Goal: Task Accomplishment & Management: Use online tool/utility

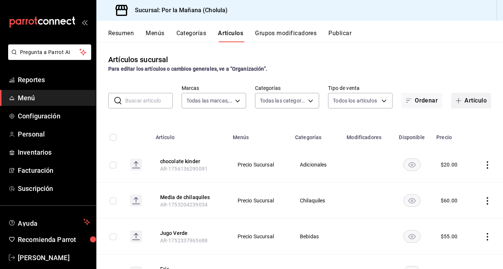
click at [469, 100] on button "Artículo" at bounding box center [471, 101] width 40 height 16
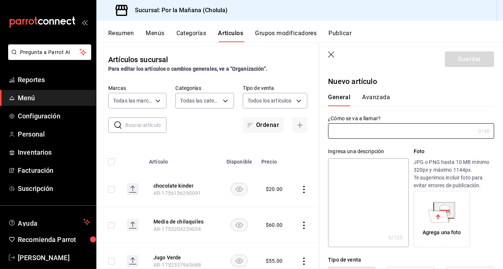
type input "AR-1756140552073"
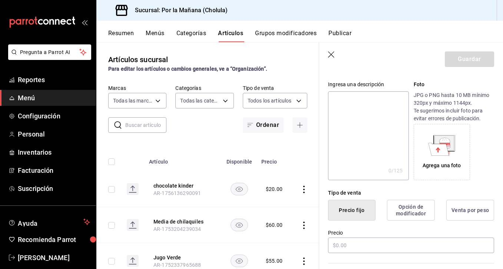
scroll to position [74, 0]
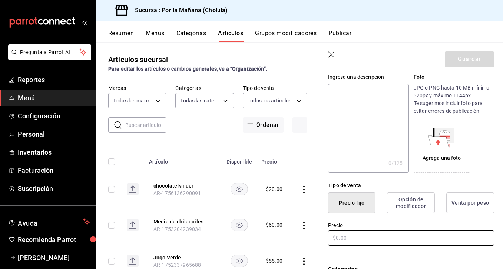
type input "chocoberries"
click at [356, 236] on input "text" at bounding box center [411, 238] width 166 height 16
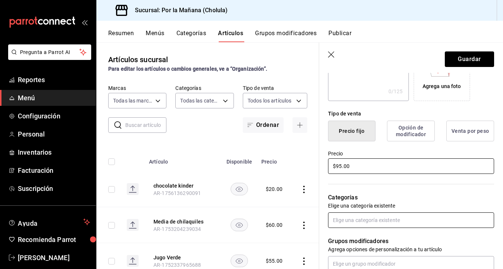
scroll to position [149, 0]
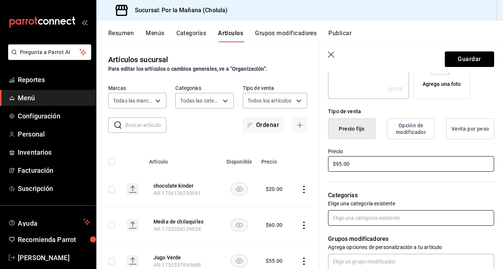
type input "$95.00"
click at [363, 222] on input "text" at bounding box center [411, 218] width 166 height 16
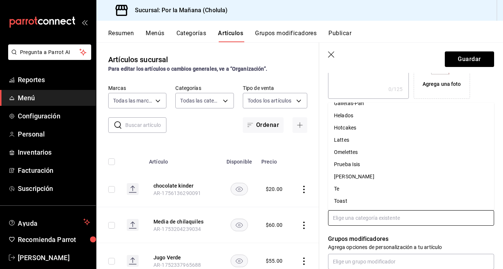
scroll to position [106, 0]
click at [351, 142] on li "Lattes" at bounding box center [411, 140] width 166 height 12
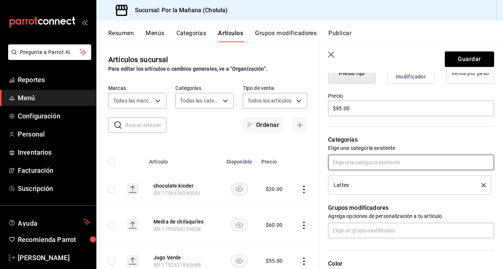
scroll to position [204, 0]
click at [348, 233] on input "text" at bounding box center [411, 231] width 166 height 16
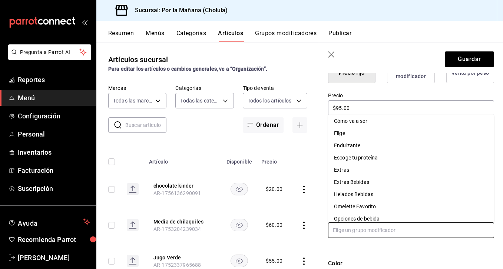
scroll to position [1, 0]
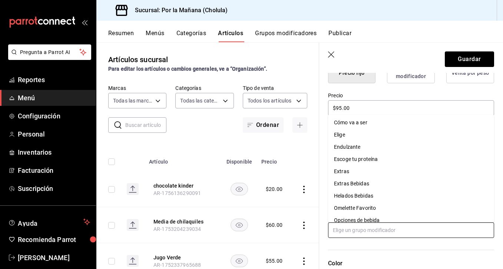
click at [361, 128] on li "Cómo va a ser" at bounding box center [411, 123] width 166 height 12
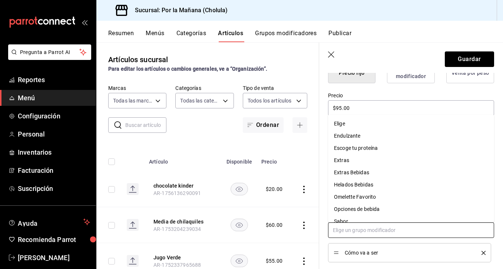
click at [350, 228] on input "text" at bounding box center [411, 231] width 166 height 16
click at [351, 124] on li "Elige" at bounding box center [411, 124] width 166 height 12
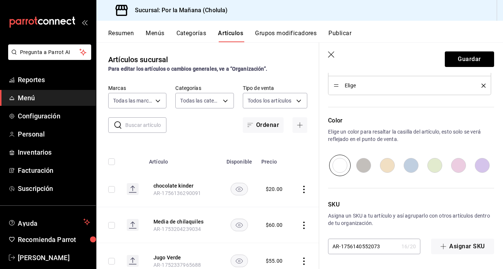
scroll to position [391, 0]
click at [451, 62] on button "Guardar" at bounding box center [468, 59] width 49 height 16
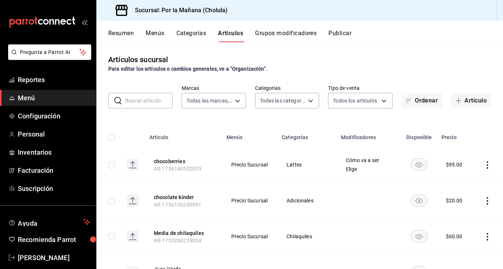
click at [485, 164] on icon "actions" at bounding box center [486, 164] width 7 height 7
click at [458, 180] on span "Editar" at bounding box center [464, 183] width 19 height 8
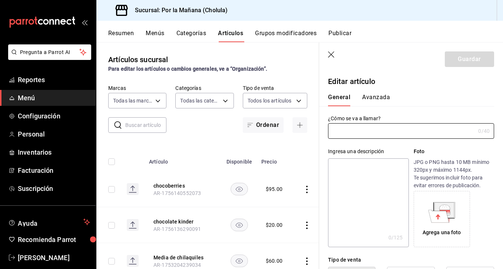
type input "chocoberries"
type input "$95.00"
type input "AR-1756140552073"
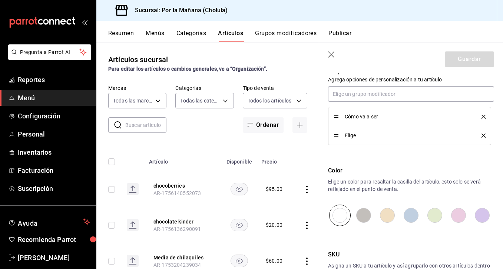
scroll to position [337, 0]
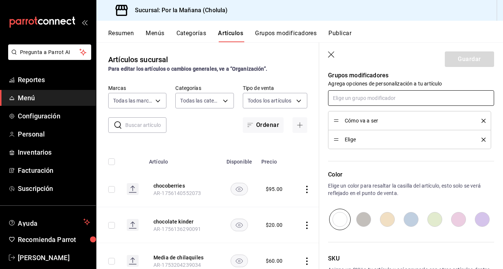
click at [372, 99] on input "text" at bounding box center [411, 98] width 166 height 16
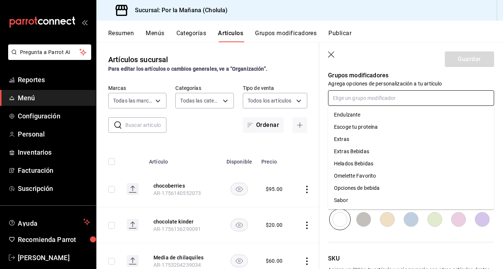
click at [363, 163] on div "Helados Bebidas" at bounding box center [353, 164] width 39 height 8
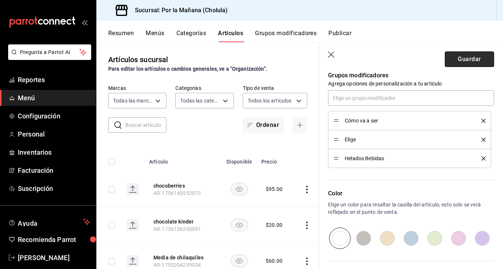
click at [453, 61] on button "Guardar" at bounding box center [468, 59] width 49 height 16
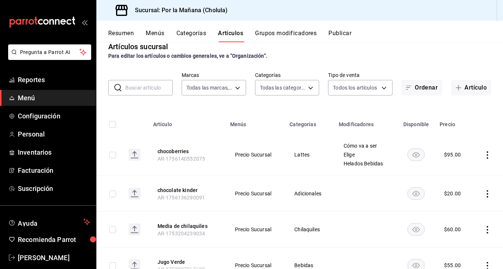
scroll to position [8, 0]
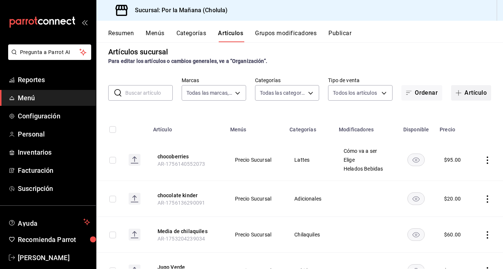
click at [478, 93] on button "Artículo" at bounding box center [471, 93] width 40 height 16
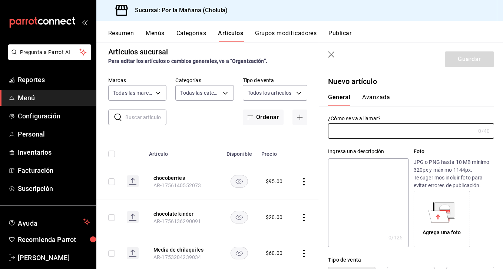
type input "AR-1756140624263"
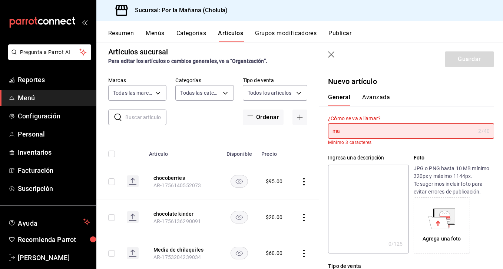
type input "m"
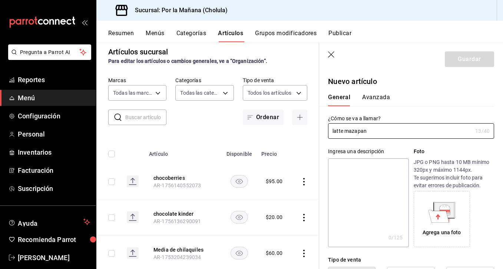
type input "latte mazapan"
click at [374, 211] on textarea at bounding box center [368, 203] width 80 height 89
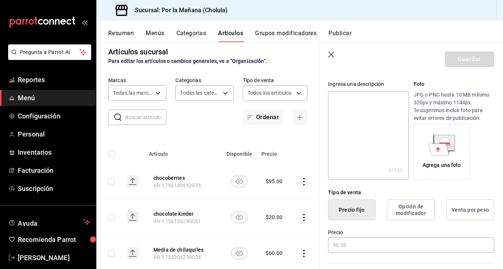
scroll to position [70, 0]
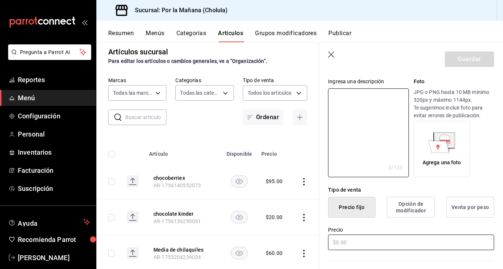
click at [356, 246] on input "text" at bounding box center [411, 243] width 166 height 16
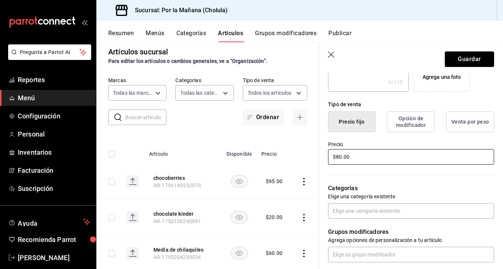
scroll to position [162, 0]
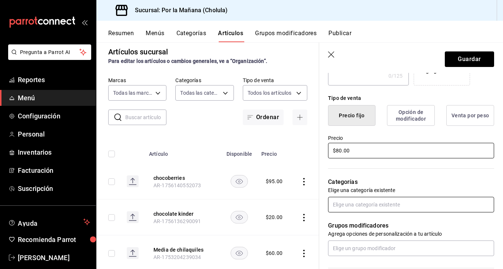
type input "$80.00"
click at [374, 206] on input "text" at bounding box center [411, 205] width 166 height 16
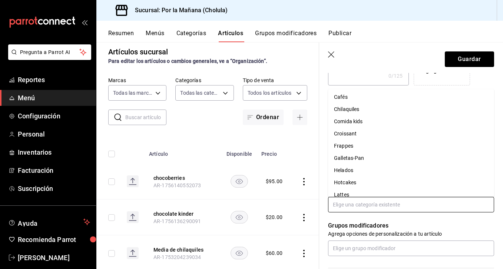
scroll to position [68, 0]
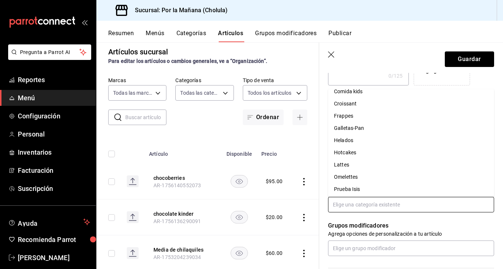
click at [374, 165] on li "Lattes" at bounding box center [411, 165] width 166 height 12
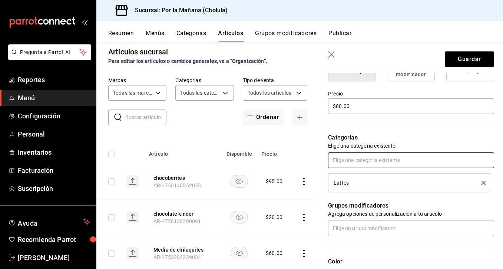
scroll to position [208, 0]
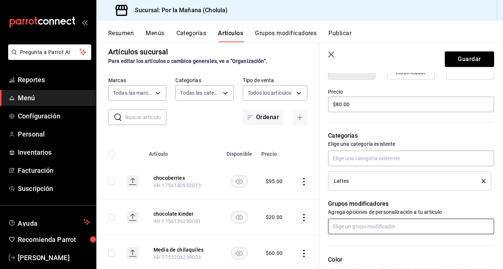
click at [368, 220] on input "text" at bounding box center [411, 227] width 166 height 16
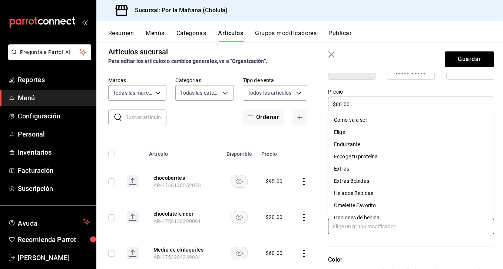
click at [375, 123] on li "Cómo va a ser" at bounding box center [411, 120] width 166 height 12
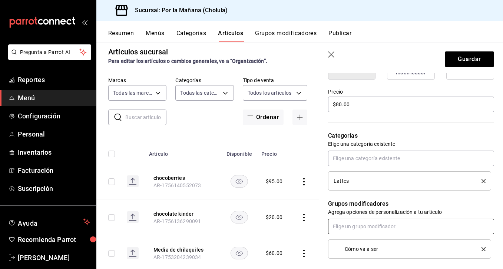
click at [340, 229] on input "text" at bounding box center [411, 227] width 166 height 16
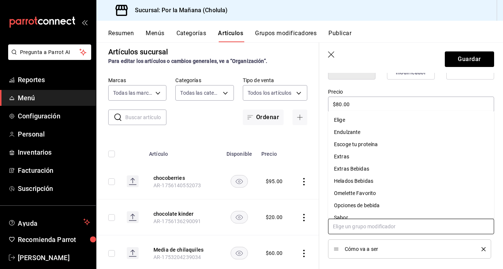
click at [357, 119] on li "Elige" at bounding box center [411, 120] width 166 height 12
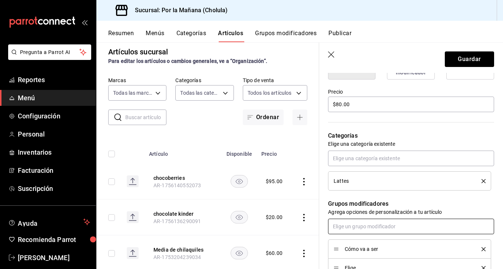
click at [353, 225] on input "text" at bounding box center [411, 227] width 166 height 16
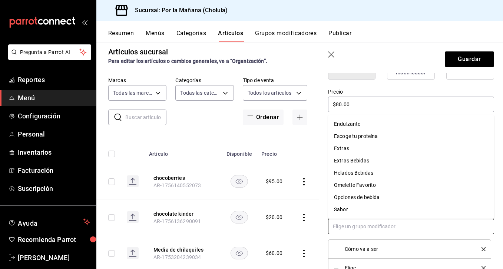
click at [361, 174] on div "Helados Bebidas" at bounding box center [353, 173] width 39 height 8
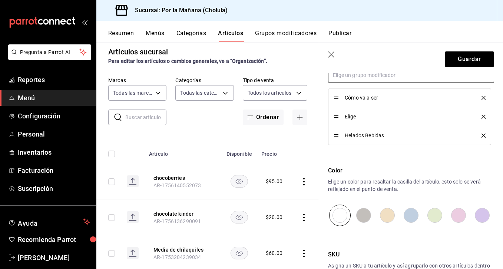
scroll to position [372, 0]
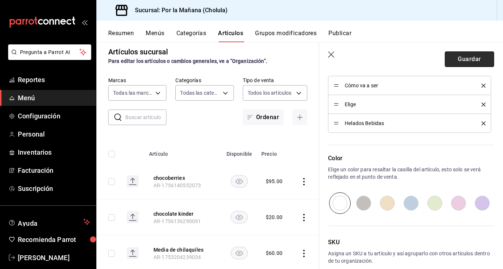
click at [468, 58] on button "Guardar" at bounding box center [468, 59] width 49 height 16
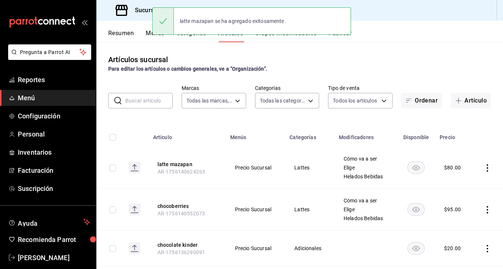
click at [291, 37] on button "Grupos modificadores" at bounding box center [285, 36] width 61 height 13
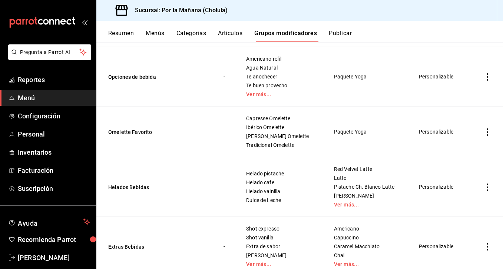
scroll to position [281, 0]
click at [485, 187] on icon "actions" at bounding box center [486, 186] width 7 height 7
click at [466, 204] on span "Editar" at bounding box center [464, 204] width 19 height 8
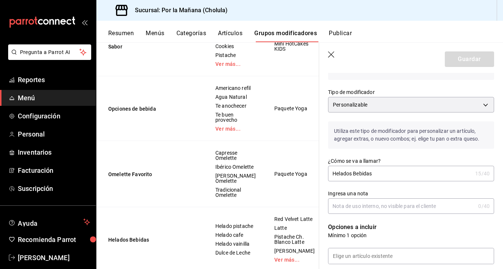
scroll to position [0, 0]
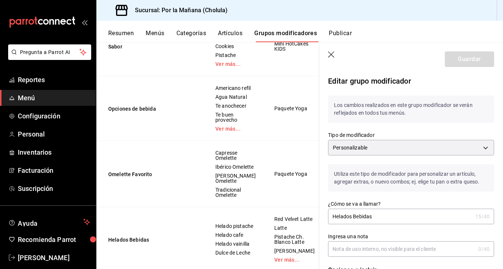
click at [335, 56] on icon "button" at bounding box center [331, 54] width 7 height 7
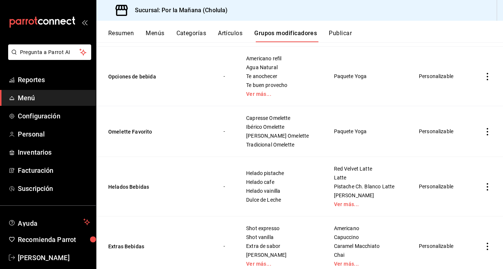
click at [201, 32] on button "Categorías" at bounding box center [191, 36] width 30 height 13
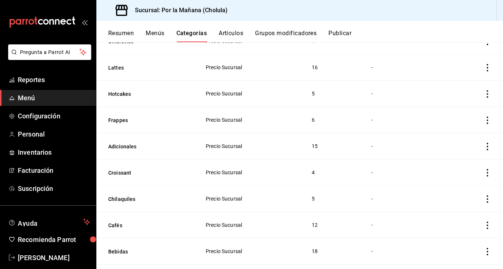
scroll to position [245, 0]
click at [489, 121] on icon "actions" at bounding box center [486, 120] width 7 height 7
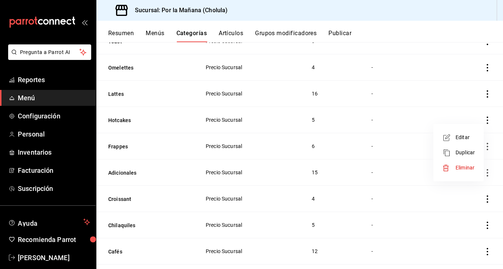
click at [470, 137] on span "Editar" at bounding box center [464, 138] width 19 height 8
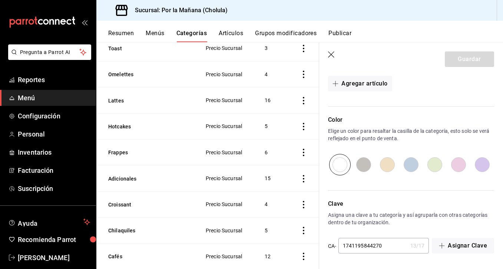
scroll to position [306, 0]
click at [331, 50] on header "Guardar" at bounding box center [411, 58] width 184 height 30
click at [333, 57] on icon "button" at bounding box center [331, 54] width 7 height 7
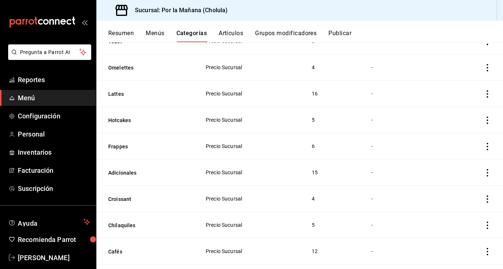
click at [303, 34] on button "Grupos modificadores" at bounding box center [285, 36] width 61 height 13
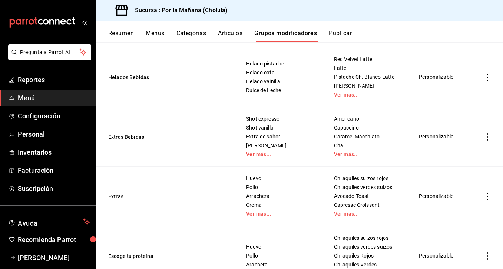
scroll to position [389, 0]
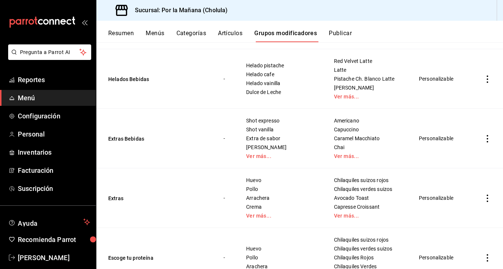
click at [487, 81] on icon "actions" at bounding box center [486, 79] width 7 height 7
click at [470, 94] on span "Editar" at bounding box center [464, 97] width 19 height 8
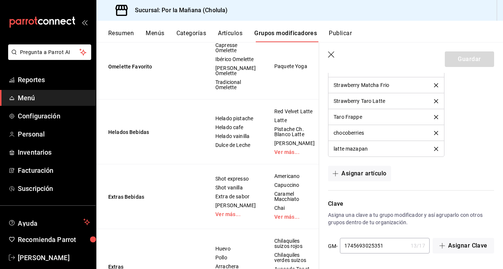
scroll to position [861, 0]
click at [367, 173] on button "Asignar artículo" at bounding box center [359, 174] width 63 height 16
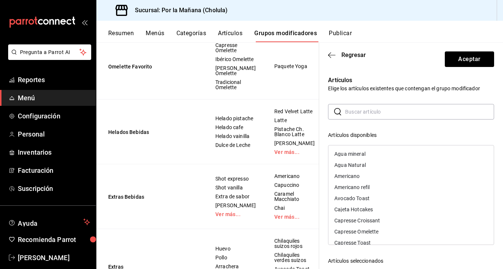
click at [383, 112] on input "text" at bounding box center [419, 111] width 149 height 15
click at [361, 154] on div "Cajeta Hotcakes" at bounding box center [353, 153] width 39 height 5
click at [365, 154] on div "Chocolate Hot" at bounding box center [351, 153] width 34 height 5
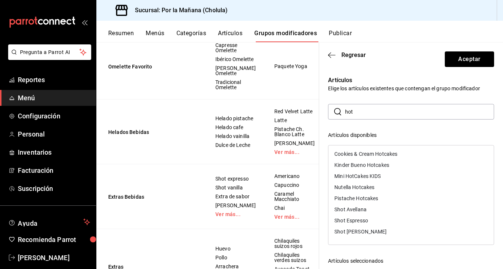
click at [365, 164] on div "Kinder Bueno Hotcakes" at bounding box center [361, 165] width 55 height 5
click at [365, 164] on div "Mini HotCakes KIDS" at bounding box center [357, 165] width 46 height 5
click at [365, 164] on div "Nutella Hotcakes" at bounding box center [354, 165] width 40 height 5
click at [365, 166] on div "Pistache Hotcakes" at bounding box center [356, 165] width 44 height 5
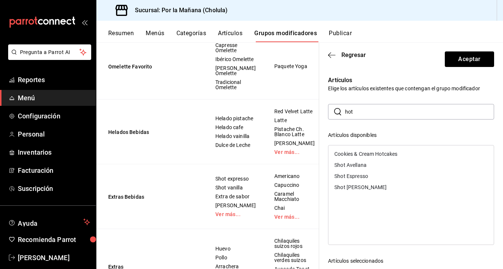
click at [374, 112] on input "hot" at bounding box center [419, 111] width 149 height 15
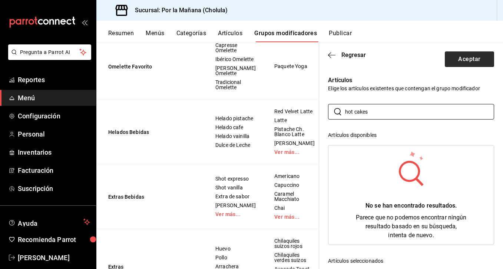
type input "hot cakes"
click at [447, 65] on button "Aceptar" at bounding box center [468, 59] width 49 height 16
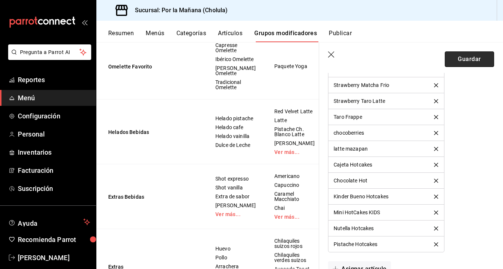
click at [460, 62] on button "Guardar" at bounding box center [468, 59] width 49 height 16
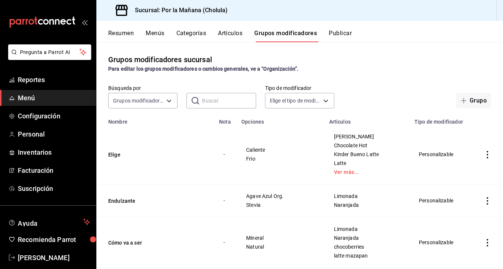
click at [227, 34] on button "Artículos" at bounding box center [230, 36] width 24 height 13
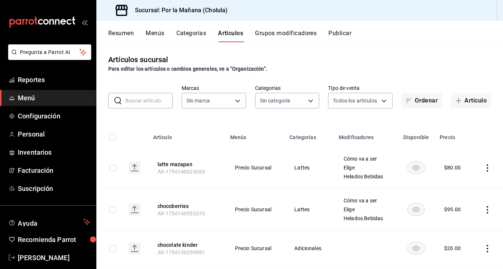
type input "ae429170-084a-4b16-8b7f-8c05c4f220f0"
type input "d80a4e2e-cf91-498b-a8ea-9653c1ecbcaf,140bc067-349d-45df-9c3b-ad66641ce8b6,545b2…"
click at [488, 171] on icon "actions" at bounding box center [486, 167] width 7 height 7
click at [471, 181] on li "Editar" at bounding box center [458, 185] width 44 height 15
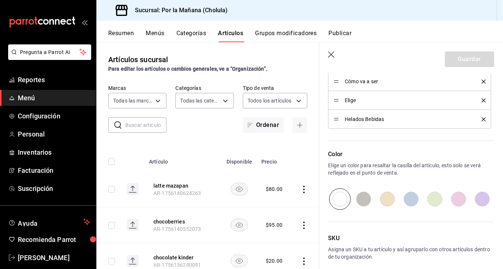
scroll to position [347, 0]
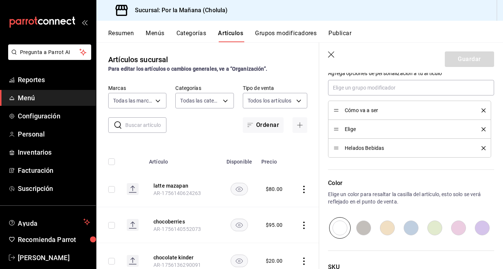
click at [482, 111] on icon "delete" at bounding box center [483, 111] width 4 height 4
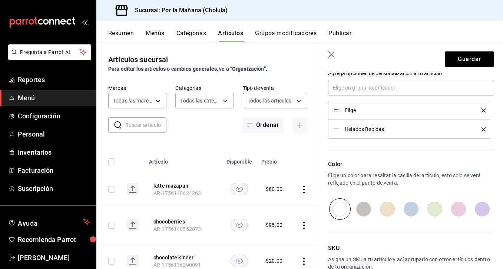
click at [482, 111] on icon "delete" at bounding box center [483, 111] width 4 height 4
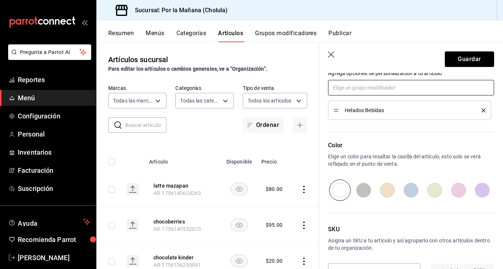
click at [423, 87] on input "text" at bounding box center [411, 88] width 166 height 16
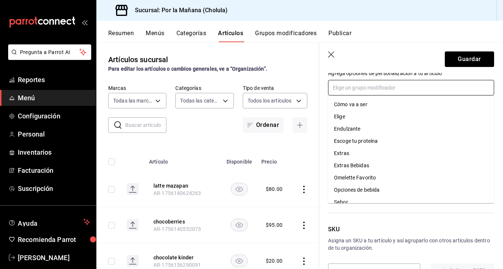
click at [366, 127] on li "Endulzante" at bounding box center [411, 129] width 166 height 12
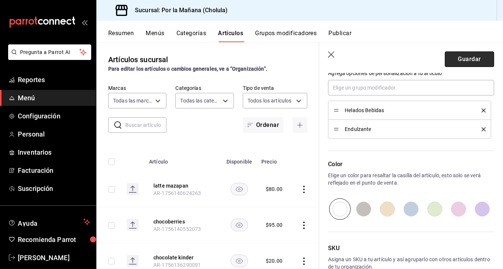
click at [462, 59] on button "Guardar" at bounding box center [468, 59] width 49 height 16
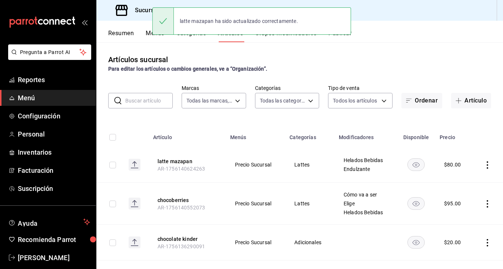
click at [485, 206] on icon "actions" at bounding box center [486, 203] width 7 height 7
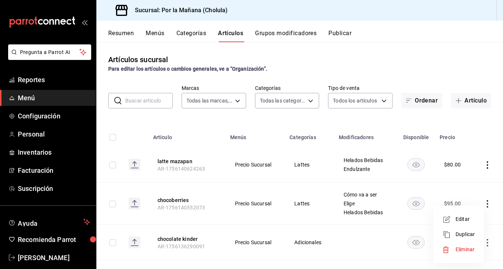
click at [474, 221] on span "Editar" at bounding box center [464, 220] width 19 height 8
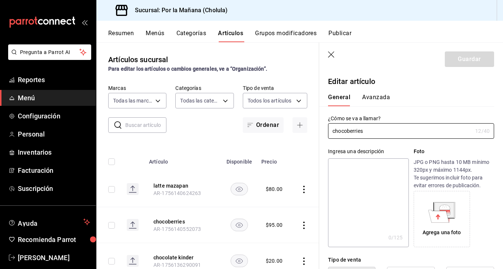
type input "$95.00"
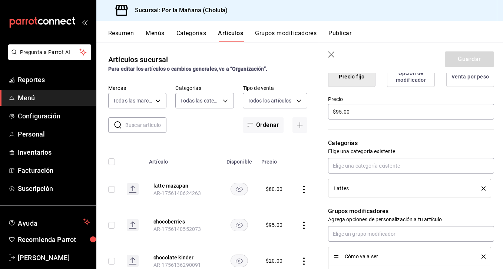
scroll to position [246, 0]
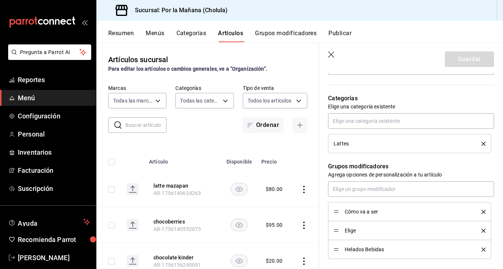
click at [479, 213] on button "delete" at bounding box center [480, 212] width 9 height 4
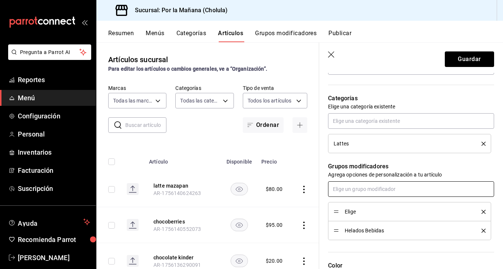
click at [408, 194] on input "text" at bounding box center [411, 189] width 166 height 16
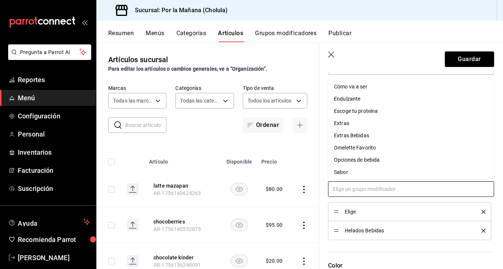
click at [361, 96] on li "Endulzante" at bounding box center [411, 99] width 166 height 12
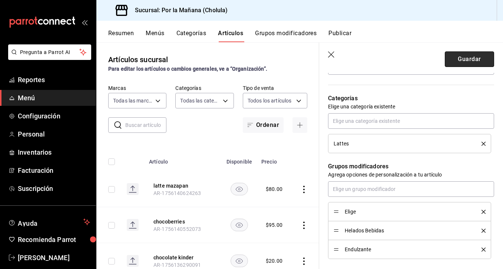
click at [452, 59] on button "Guardar" at bounding box center [468, 59] width 49 height 16
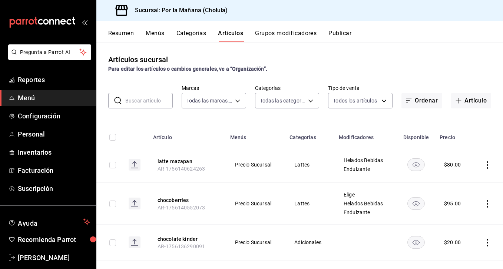
click at [200, 33] on button "Categorías" at bounding box center [191, 36] width 30 height 13
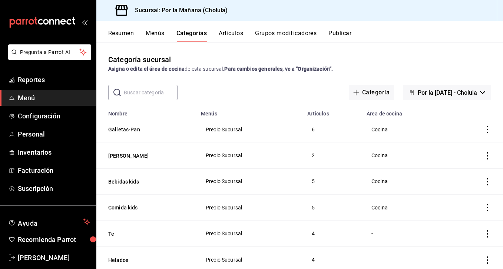
click at [265, 34] on button "Grupos modificadores" at bounding box center [285, 36] width 61 height 13
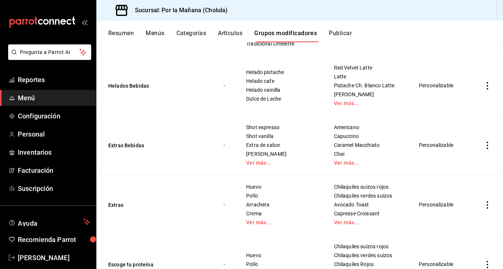
scroll to position [383, 0]
click at [486, 86] on icon "actions" at bounding box center [486, 85] width 7 height 7
click at [463, 101] on span "Editar" at bounding box center [464, 103] width 19 height 8
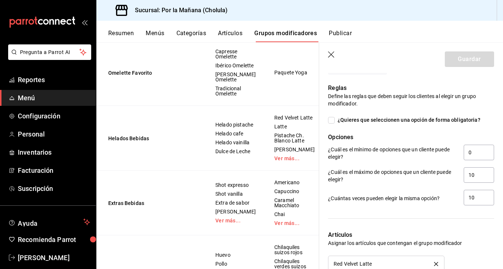
scroll to position [388, 0]
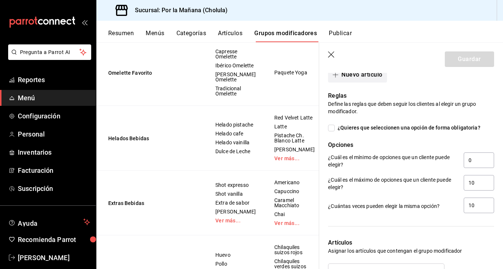
click at [346, 81] on button "Nuevo artículo" at bounding box center [357, 75] width 59 height 16
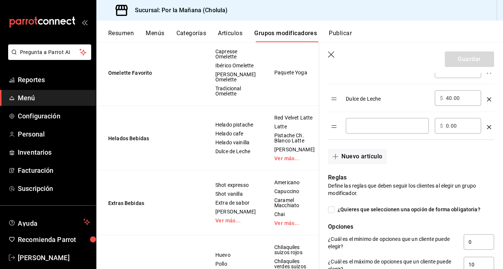
scroll to position [333, 0]
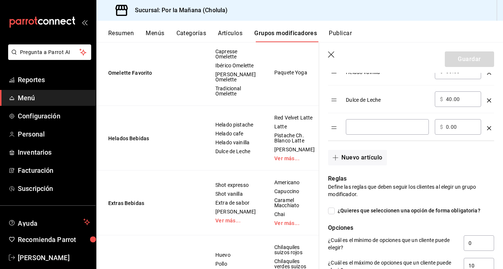
click at [487, 128] on icon "optionsTable" at bounding box center [489, 128] width 4 height 4
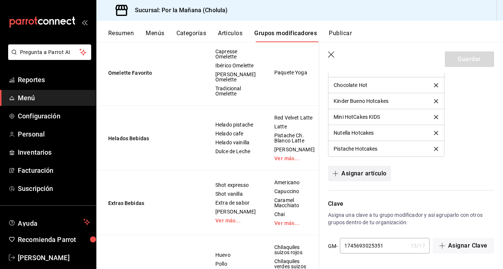
scroll to position [957, 0]
click at [380, 173] on button "Asignar artículo" at bounding box center [359, 174] width 63 height 16
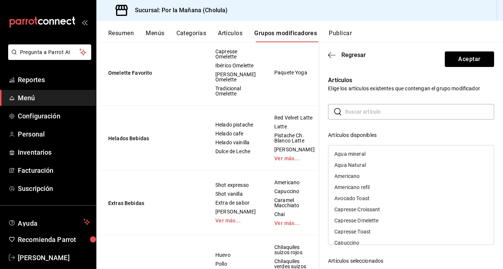
click at [366, 114] on input "text" at bounding box center [419, 111] width 149 height 15
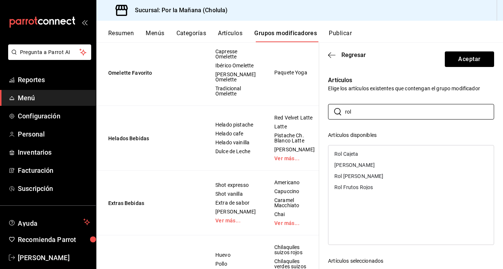
type input "rol"
click at [355, 156] on div "Rol Cajeta" at bounding box center [346, 153] width 24 height 5
click at [358, 154] on div "[PERSON_NAME]" at bounding box center [354, 153] width 40 height 5
click at [358, 154] on div "Rol [PERSON_NAME]" at bounding box center [358, 153] width 49 height 5
click at [358, 154] on div "Rol Frutos Rojos" at bounding box center [353, 153] width 39 height 5
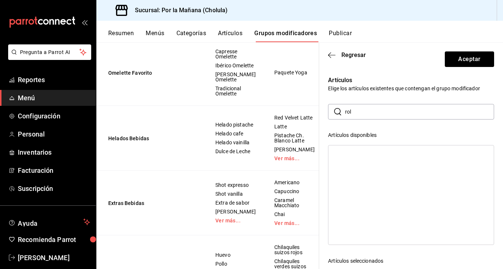
click at [456, 69] on header "Regresar Aceptar" at bounding box center [411, 58] width 184 height 30
click at [457, 65] on button "Aceptar" at bounding box center [468, 59] width 49 height 16
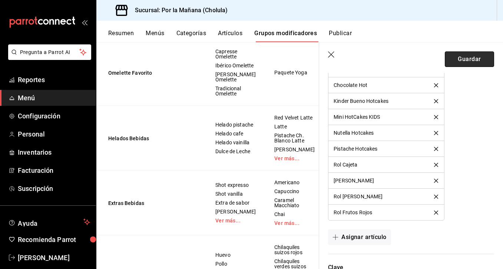
click at [460, 59] on button "Guardar" at bounding box center [468, 59] width 49 height 16
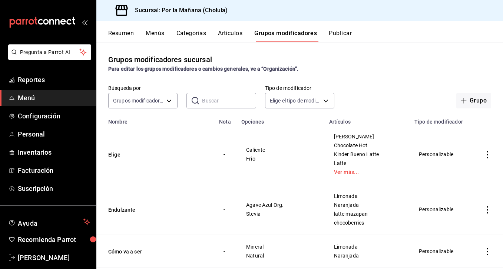
click at [239, 34] on button "Artículos" at bounding box center [230, 36] width 24 height 13
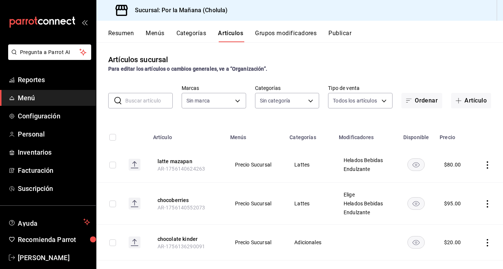
type input "ae429170-084a-4b16-8b7f-8c05c4f220f0"
type input "d80a4e2e-cf91-498b-a8ea-9653c1ecbcaf,140bc067-349d-45df-9c3b-ad66641ce8b6,545b2…"
click at [484, 202] on icon "actions" at bounding box center [486, 203] width 7 height 7
click at [467, 218] on span "Editar" at bounding box center [464, 220] width 19 height 8
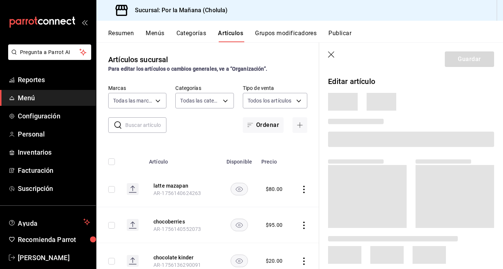
scroll to position [238, 0]
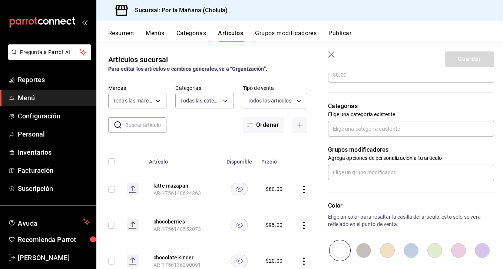
type input "$95.00"
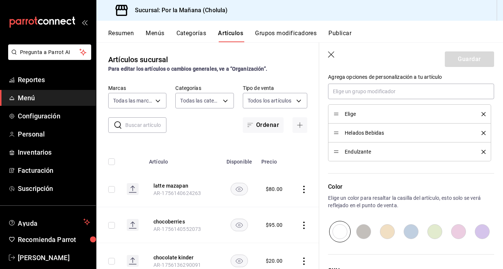
scroll to position [335, 0]
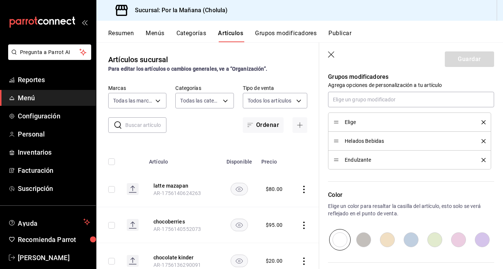
click at [480, 121] on button "delete" at bounding box center [480, 122] width 9 height 4
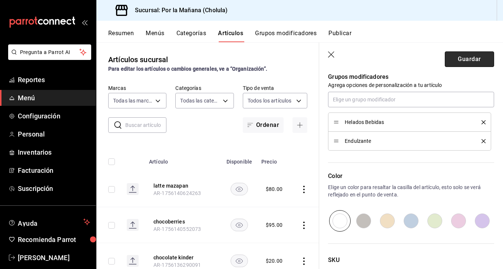
click at [471, 62] on button "Guardar" at bounding box center [468, 59] width 49 height 16
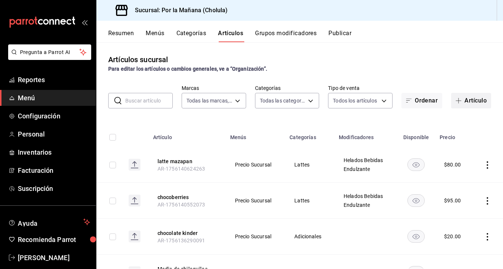
click at [461, 100] on icon "button" at bounding box center [458, 101] width 6 height 6
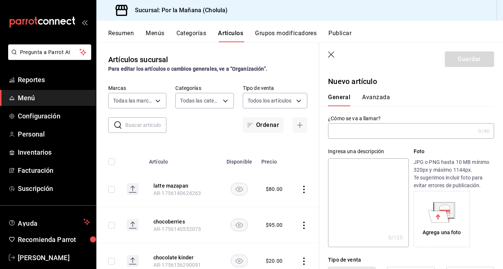
type input "AR-1756141360217"
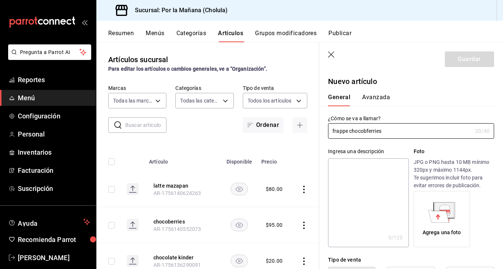
scroll to position [65, 0]
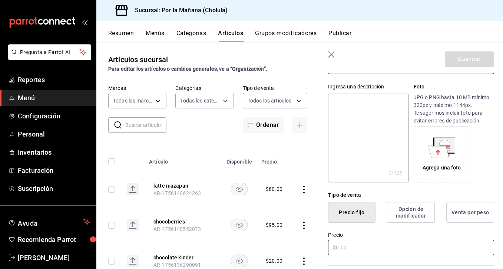
type input "frappe chocobferries"
click at [360, 248] on input "text" at bounding box center [411, 248] width 166 height 16
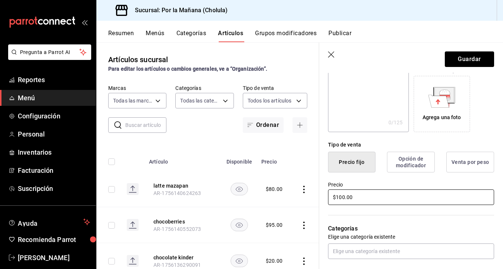
scroll to position [118, 0]
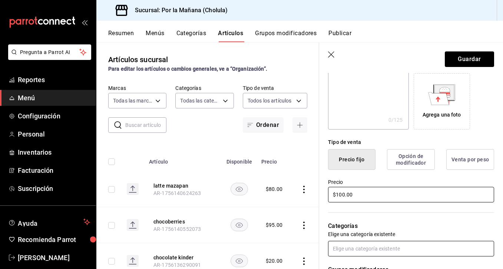
type input "$100.00"
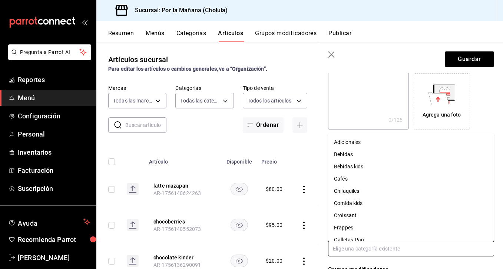
click at [353, 244] on input "text" at bounding box center [411, 249] width 166 height 16
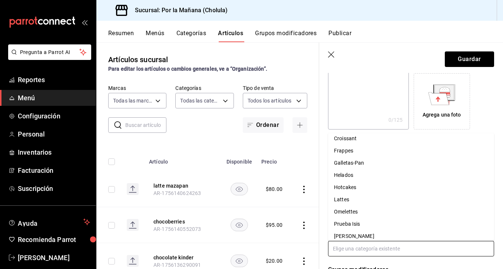
scroll to position [79, 0]
click at [352, 151] on li "Frappes" at bounding box center [411, 149] width 166 height 12
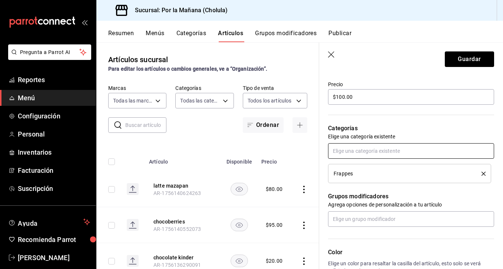
scroll to position [234, 0]
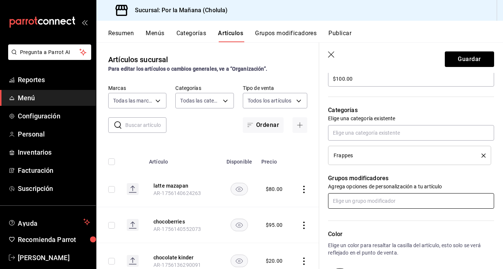
click at [366, 202] on input "text" at bounding box center [411, 201] width 166 height 16
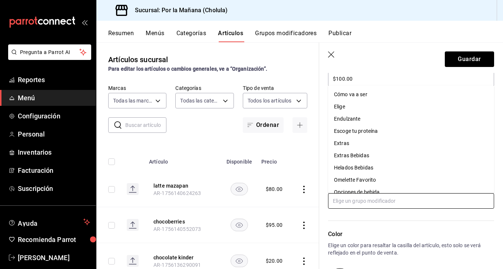
click at [364, 168] on div "Helados Bebidas" at bounding box center [353, 168] width 39 height 8
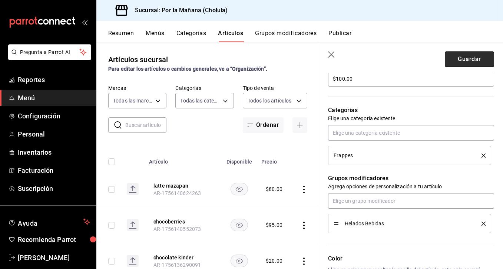
click at [482, 63] on button "Guardar" at bounding box center [468, 59] width 49 height 16
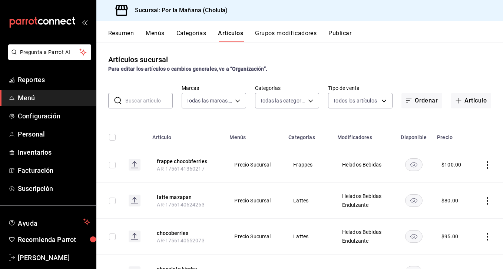
click at [487, 159] on td at bounding box center [487, 165] width 30 height 36
click at [192, 167] on span "AR-1756141360217" at bounding box center [180, 169] width 47 height 6
click at [199, 161] on button "frappe chocobferries" at bounding box center [186, 161] width 59 height 7
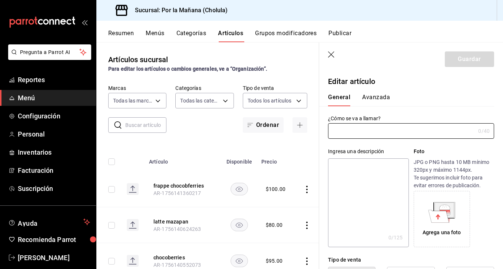
type input "frappe chocobferries"
type input "$100.00"
type input "AR-1756141360217"
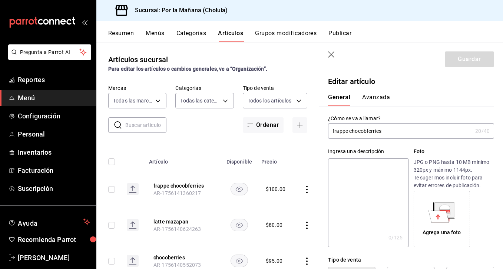
click at [369, 131] on input "frappe chocobferries" at bounding box center [400, 131] width 144 height 15
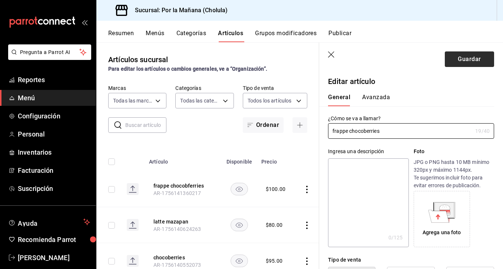
type input "frappe chocoberries"
click at [481, 59] on button "Guardar" at bounding box center [468, 59] width 49 height 16
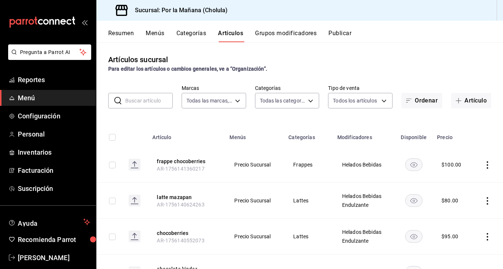
click at [489, 200] on icon "actions" at bounding box center [486, 200] width 7 height 7
click at [469, 214] on li "Editar" at bounding box center [458, 218] width 44 height 15
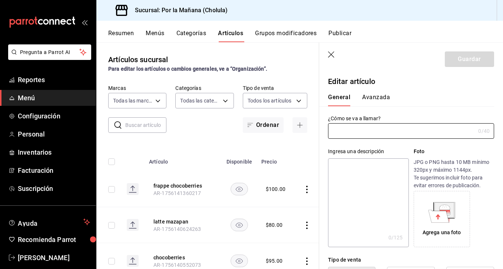
type input "latte mazapan"
type input "$80.00"
type input "AR-1756140624263"
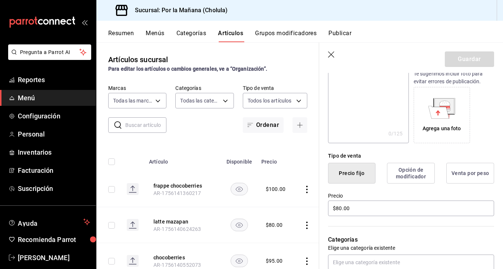
scroll to position [112, 0]
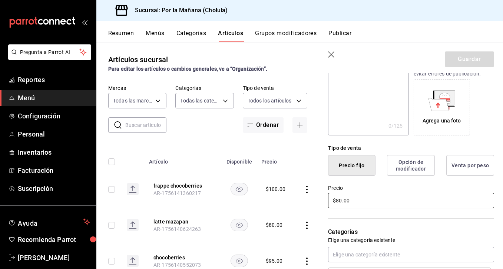
click at [340, 201] on input "$80.00" at bounding box center [411, 201] width 166 height 16
click at [341, 201] on input "$80.00" at bounding box center [411, 201] width 166 height 16
type input "$8.00"
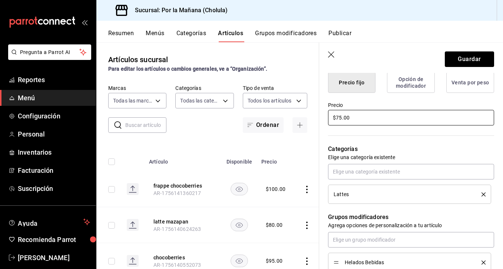
scroll to position [254, 0]
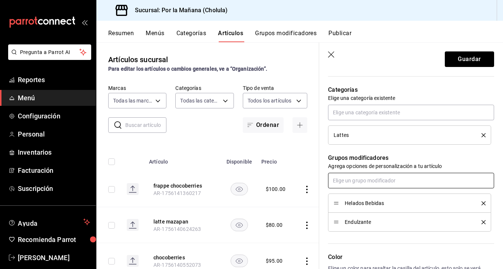
type input "$75.00"
click at [370, 181] on input "text" at bounding box center [411, 181] width 166 height 16
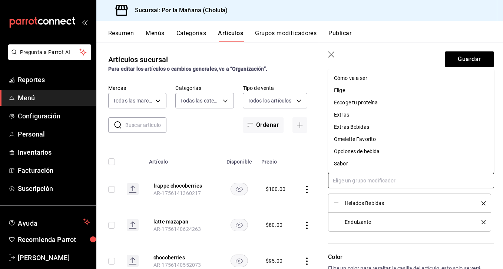
click at [361, 92] on li "Elige" at bounding box center [411, 90] width 166 height 12
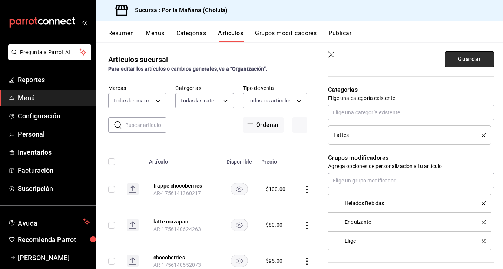
click at [462, 62] on button "Guardar" at bounding box center [468, 59] width 49 height 16
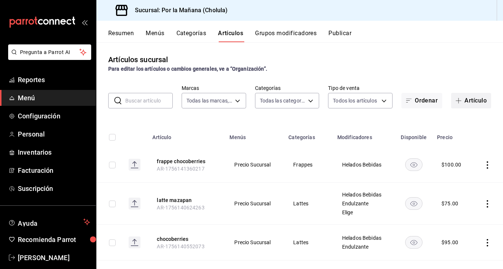
click at [471, 102] on button "Artículo" at bounding box center [471, 101] width 40 height 16
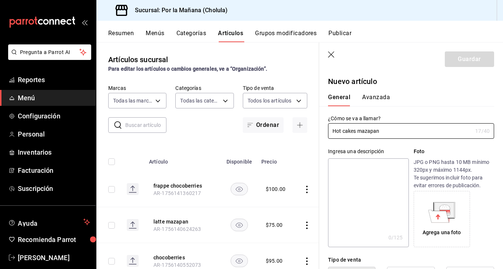
type input "Hot cakes mazapan"
click at [371, 175] on textarea at bounding box center [368, 203] width 80 height 89
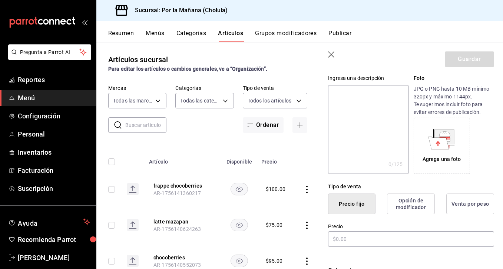
scroll to position [76, 0]
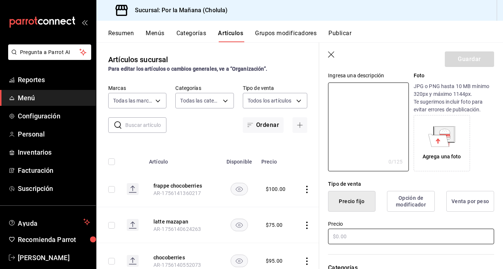
click at [347, 236] on input "text" at bounding box center [411, 237] width 166 height 16
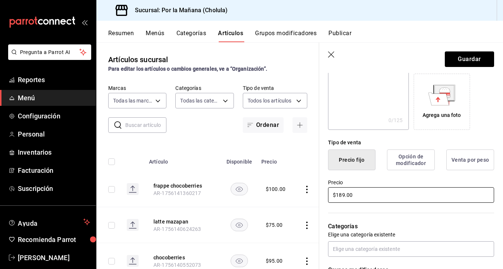
scroll to position [122, 0]
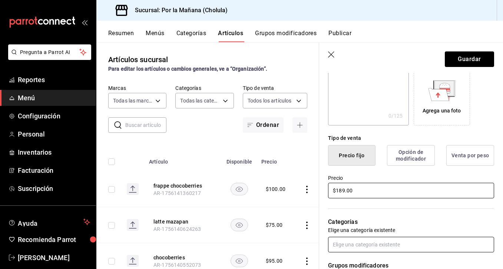
type input "$189.00"
click at [350, 244] on input "text" at bounding box center [411, 245] width 166 height 16
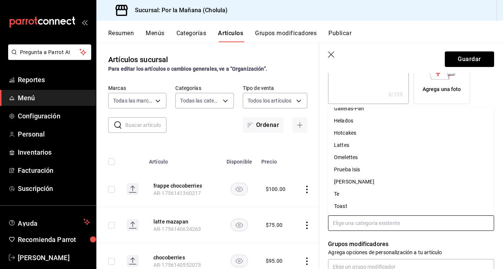
scroll to position [106, 0]
click at [351, 133] on li "Hotcakes" at bounding box center [411, 133] width 166 height 12
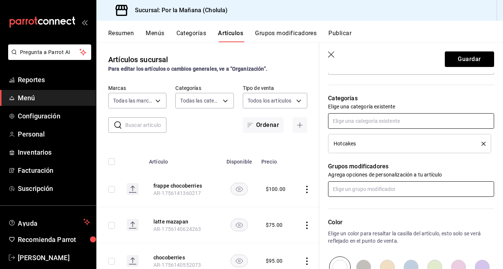
scroll to position [243, 0]
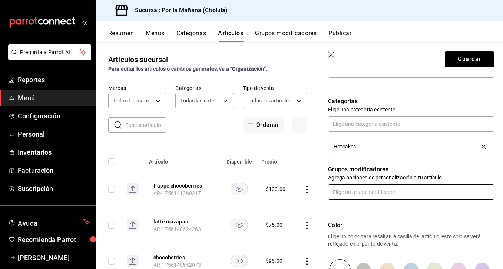
click at [391, 191] on input "text" at bounding box center [411, 192] width 166 height 16
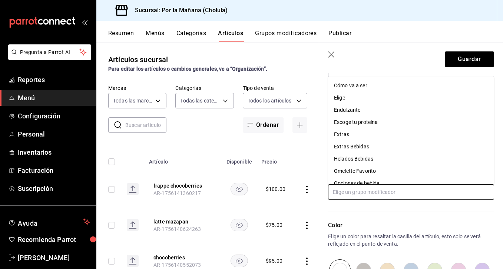
click at [364, 162] on div "Helados Bebidas" at bounding box center [353, 159] width 39 height 8
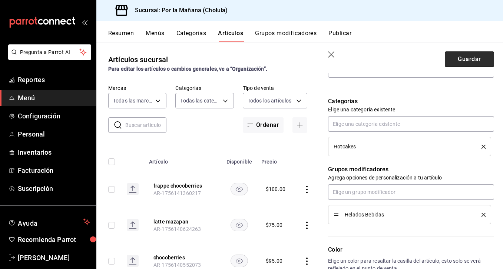
click at [470, 59] on button "Guardar" at bounding box center [468, 59] width 49 height 16
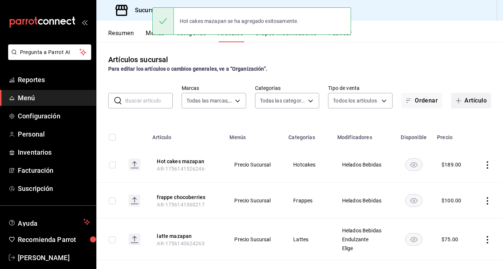
click at [462, 102] on span "button" at bounding box center [459, 101] width 9 height 6
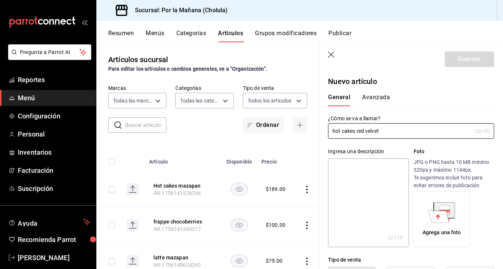
scroll to position [45, 0]
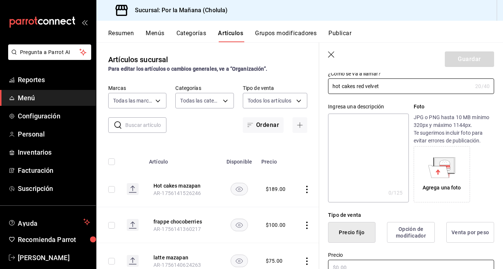
type input "hot cakes red velvet"
click at [347, 267] on input "text" at bounding box center [411, 268] width 166 height 16
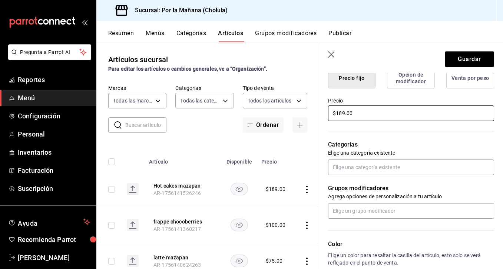
scroll to position [206, 0]
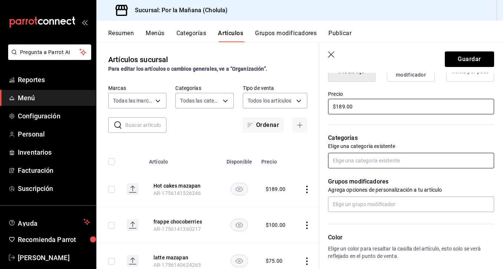
type input "$189.00"
click at [360, 166] on input "text" at bounding box center [411, 161] width 166 height 16
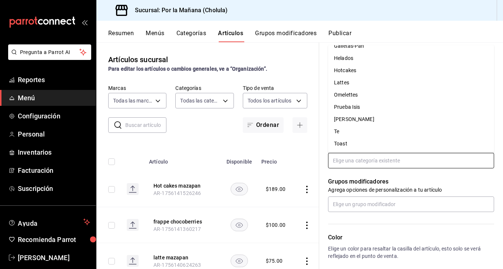
scroll to position [106, 0]
click at [349, 69] on li "Hotcakes" at bounding box center [411, 70] width 166 height 12
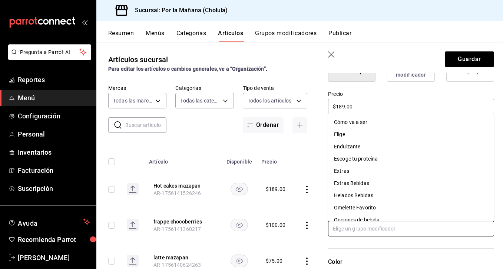
click at [337, 225] on input "text" at bounding box center [411, 229] width 166 height 16
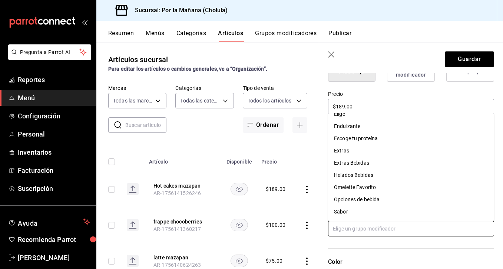
scroll to position [20, 0]
click at [364, 176] on div "Helados Bebidas" at bounding box center [353, 175] width 39 height 8
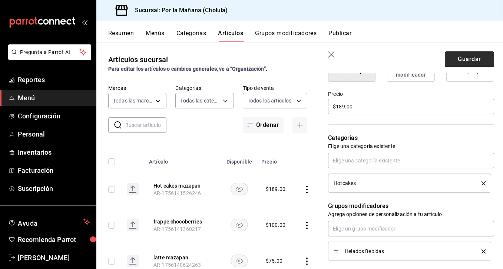
click at [471, 64] on button "Guardar" at bounding box center [468, 59] width 49 height 16
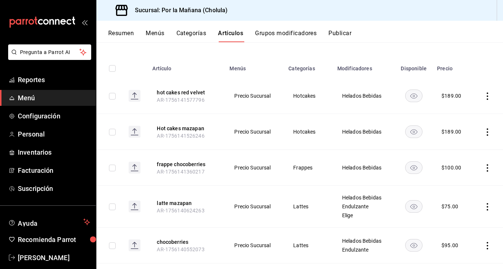
scroll to position [70, 0]
click at [486, 204] on icon "actions" at bounding box center [486, 206] width 7 height 7
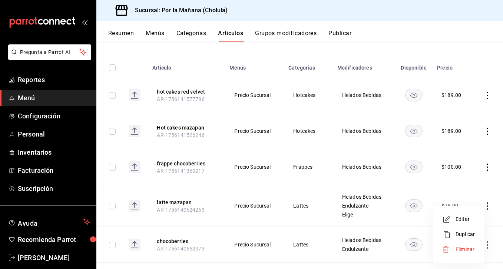
click at [473, 217] on span "Editar" at bounding box center [464, 220] width 19 height 8
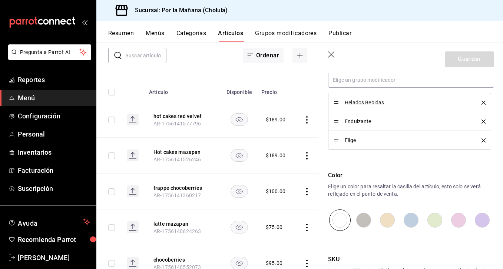
scroll to position [336, 0]
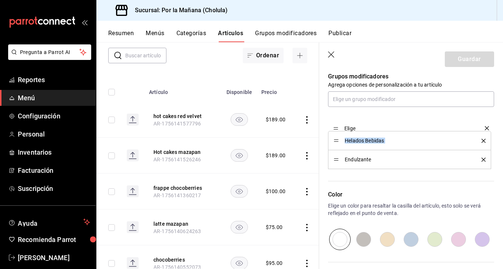
drag, startPoint x: 336, startPoint y: 158, endPoint x: 334, endPoint y: 123, distance: 34.9
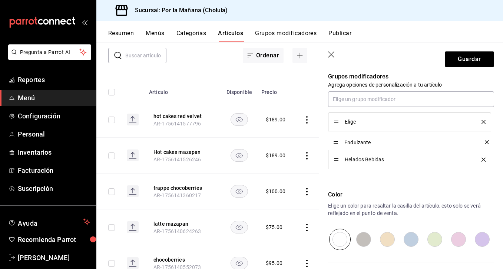
drag, startPoint x: 334, startPoint y: 162, endPoint x: 338, endPoint y: 144, distance: 17.9
click at [480, 61] on button "Guardar" at bounding box center [468, 59] width 49 height 16
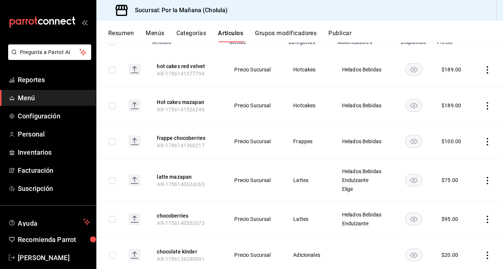
scroll to position [96, 0]
click at [488, 220] on icon "actions" at bounding box center [486, 218] width 7 height 7
click at [474, 223] on span "Editar" at bounding box center [464, 220] width 19 height 8
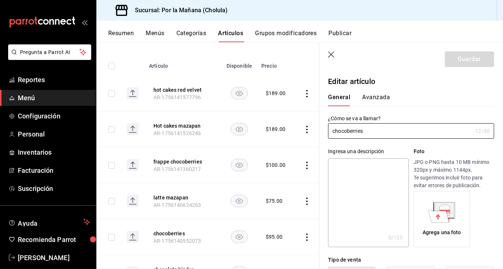
type input "$95.00"
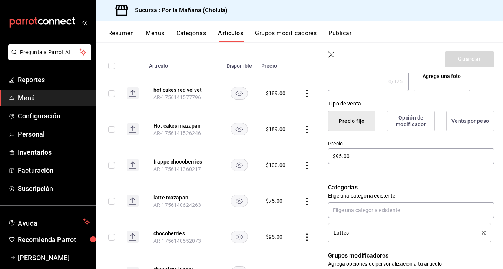
scroll to position [280, 0]
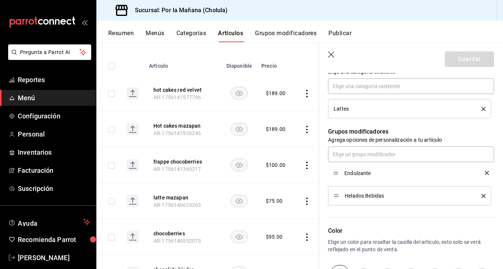
drag, startPoint x: 338, startPoint y: 198, endPoint x: 336, endPoint y: 176, distance: 22.7
click at [463, 63] on button "Guardar" at bounding box center [468, 59] width 49 height 16
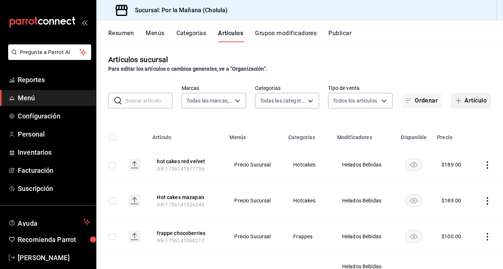
click at [474, 100] on button "Artículo" at bounding box center [471, 101] width 40 height 16
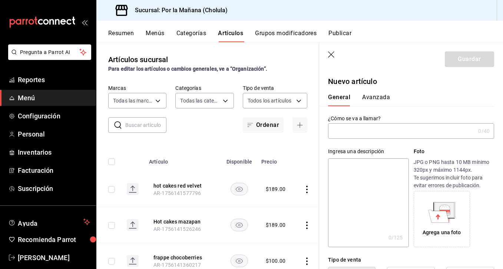
click at [368, 135] on input "text" at bounding box center [401, 131] width 147 height 15
type input "c"
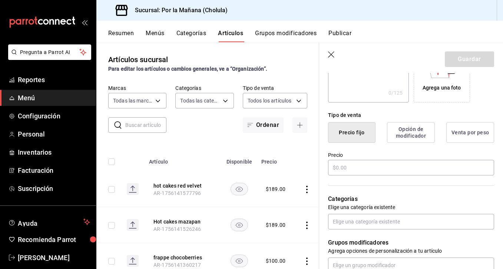
scroll to position [146, 0]
type input "Chilaquiles Bandera"
click at [392, 171] on input "text" at bounding box center [411, 167] width 166 height 16
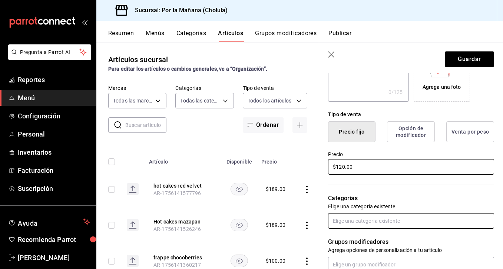
type input "$120.00"
click at [378, 222] on input "text" at bounding box center [411, 221] width 166 height 16
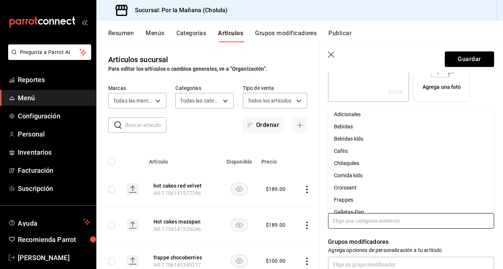
click at [366, 163] on li "Chilaquiles" at bounding box center [411, 163] width 166 height 12
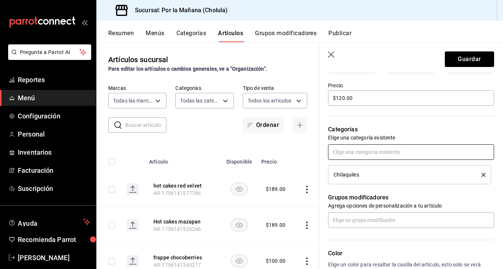
scroll to position [215, 0]
click at [376, 223] on input "text" at bounding box center [411, 220] width 166 height 16
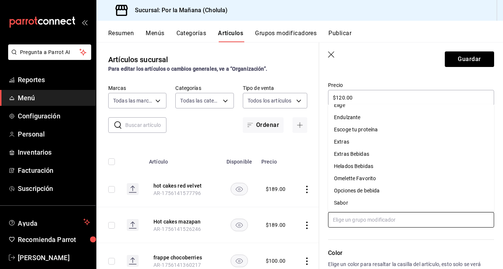
scroll to position [20, 0]
click at [369, 132] on div "Escoge tu proteína" at bounding box center [356, 130] width 44 height 8
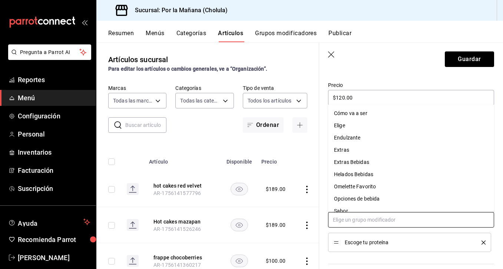
click at [349, 220] on input "text" at bounding box center [411, 220] width 166 height 16
click at [359, 149] on li "Extras" at bounding box center [411, 150] width 166 height 12
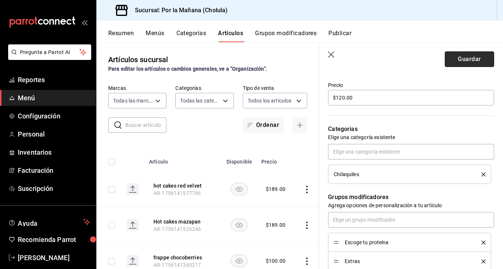
click at [475, 61] on button "Guardar" at bounding box center [468, 59] width 49 height 16
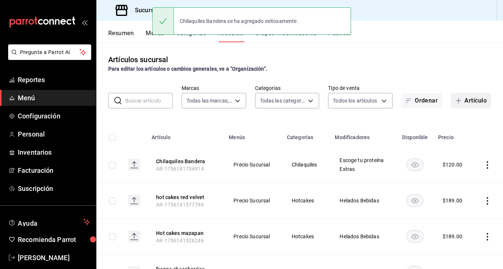
click at [466, 101] on button "Artículo" at bounding box center [471, 101] width 40 height 16
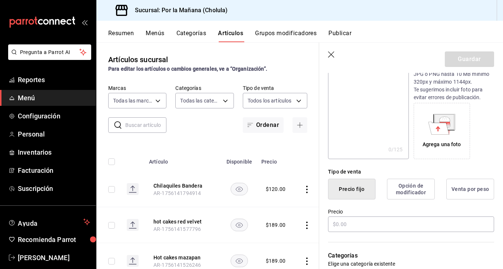
scroll to position [90, 0]
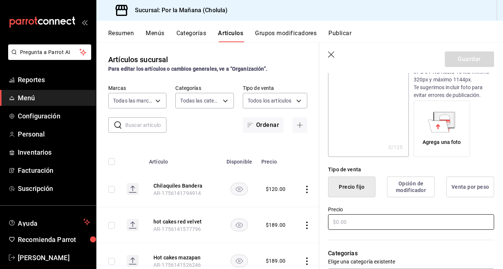
type input "Chilaquiles Suizos Bandera"
click at [346, 221] on input "text" at bounding box center [411, 222] width 166 height 16
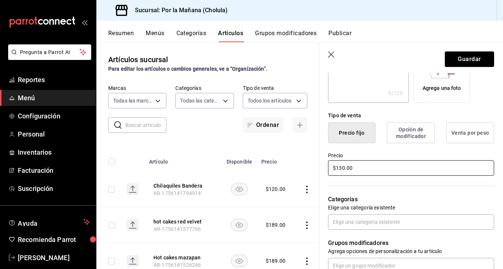
scroll to position [145, 0]
type input "$130.00"
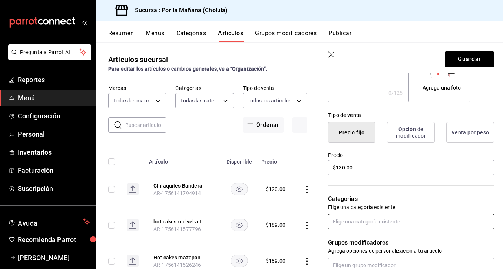
click at [354, 224] on input "text" at bounding box center [411, 222] width 166 height 16
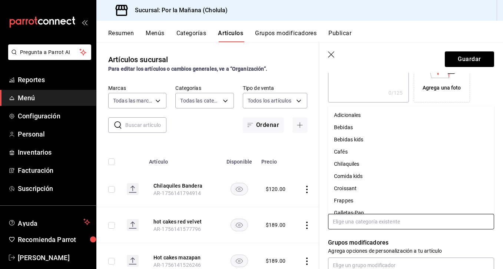
click at [358, 168] on li "Chilaquiles" at bounding box center [411, 164] width 166 height 12
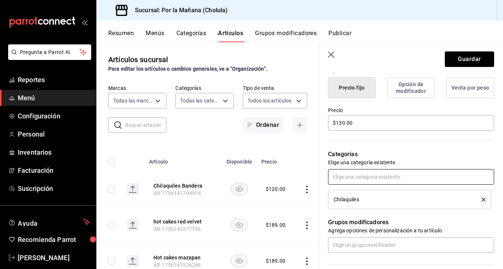
scroll to position [191, 0]
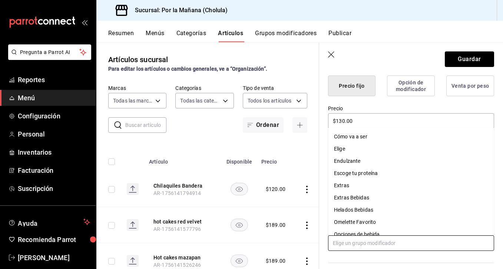
click at [354, 242] on input "text" at bounding box center [411, 244] width 166 height 16
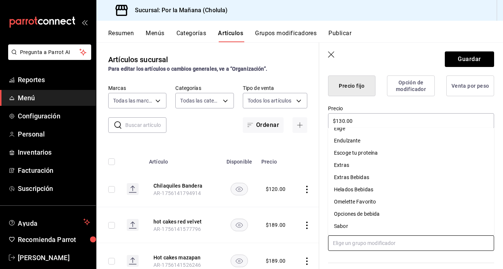
scroll to position [20, 0]
click at [367, 154] on div "Escoge tu proteína" at bounding box center [356, 153] width 44 height 8
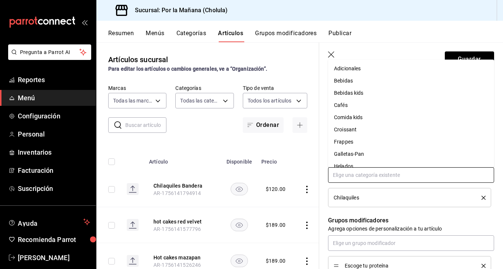
click at [364, 175] on input "text" at bounding box center [411, 175] width 166 height 16
click at [349, 234] on div "Grupos modificadores Agrega opciones de personalización a tu artículo Escoge tu…" at bounding box center [406, 241] width 175 height 68
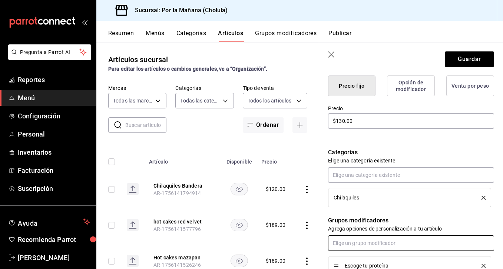
click at [348, 241] on input "text" at bounding box center [411, 244] width 166 height 16
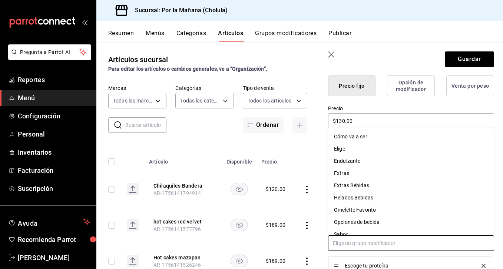
click at [352, 173] on li "Extras" at bounding box center [411, 173] width 166 height 12
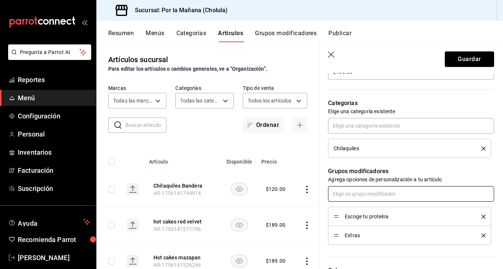
scroll to position [261, 0]
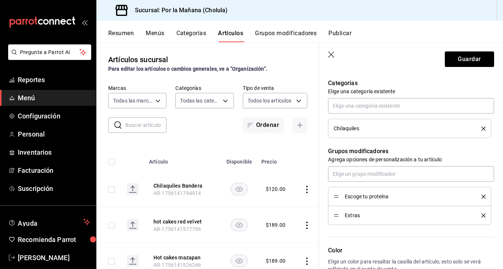
click at [461, 68] on header "Guardar" at bounding box center [411, 58] width 184 height 30
click at [463, 64] on button "Guardar" at bounding box center [468, 59] width 49 height 16
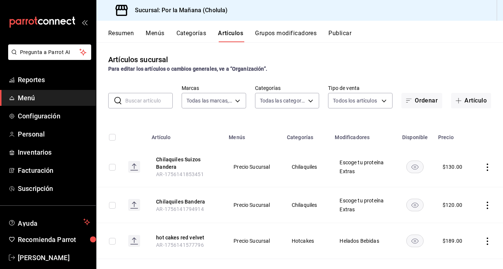
click at [83, 20] on icon "open_drawer_menu" at bounding box center [84, 22] width 6 height 6
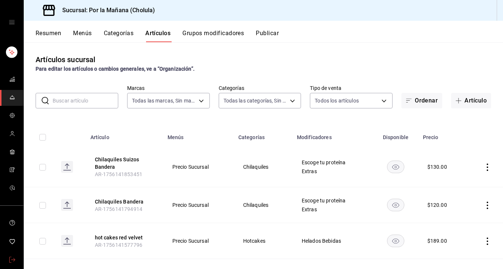
click at [12, 256] on span "mailbox folders" at bounding box center [12, 261] width 6 height 10
